Goal: Information Seeking & Learning: Learn about a topic

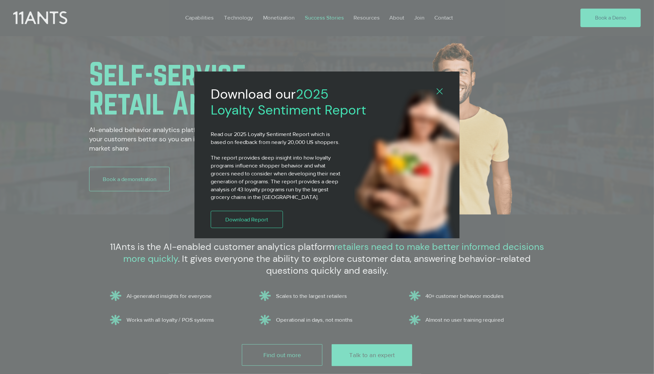
click at [323, 18] on div "2025 Loyalty Sentiment Report" at bounding box center [327, 187] width 654 height 374
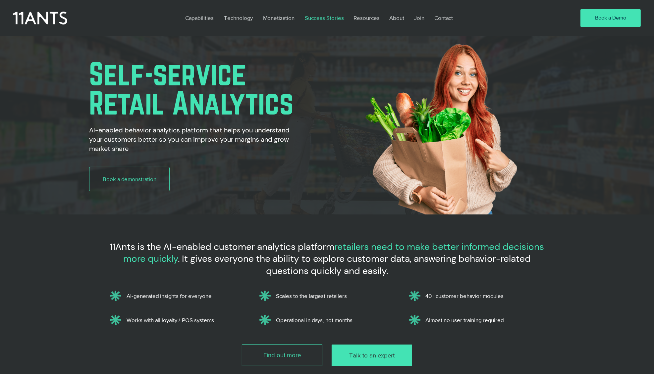
click at [321, 17] on p "Success Stories" at bounding box center [325, 17] width 46 height 15
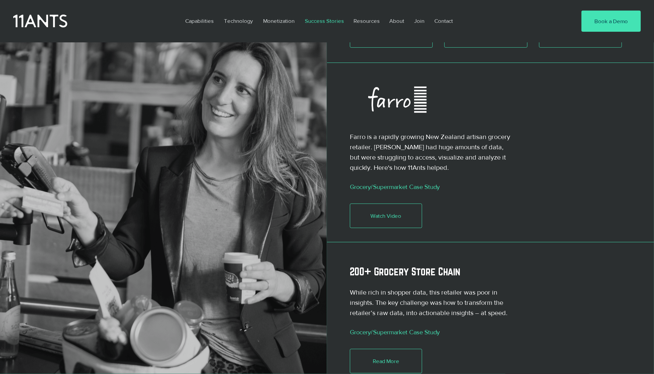
scroll to position [439, 0]
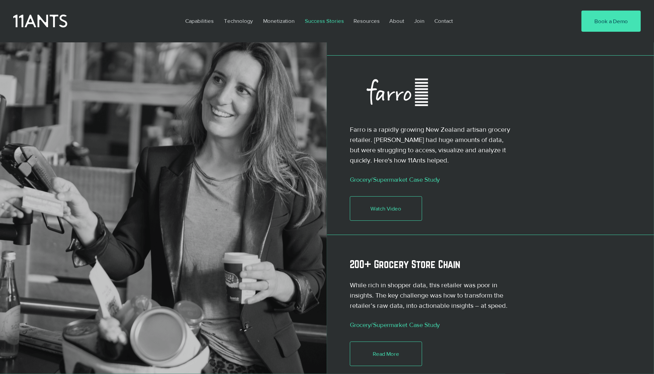
click at [399, 73] on icon at bounding box center [397, 93] width 99 height 44
